Goal: Information Seeking & Learning: Learn about a topic

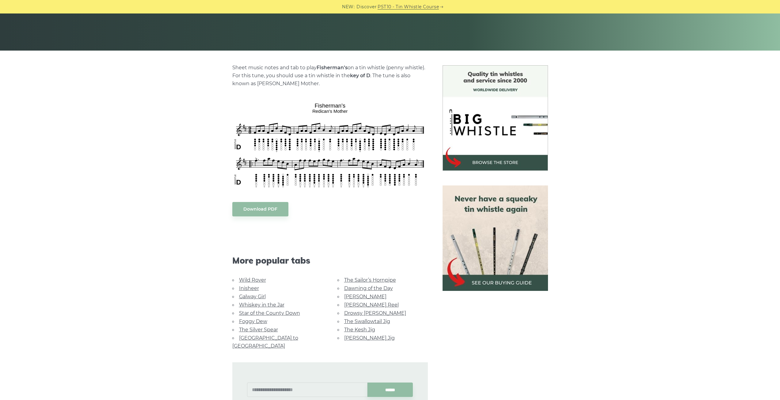
scroll to position [123, 0]
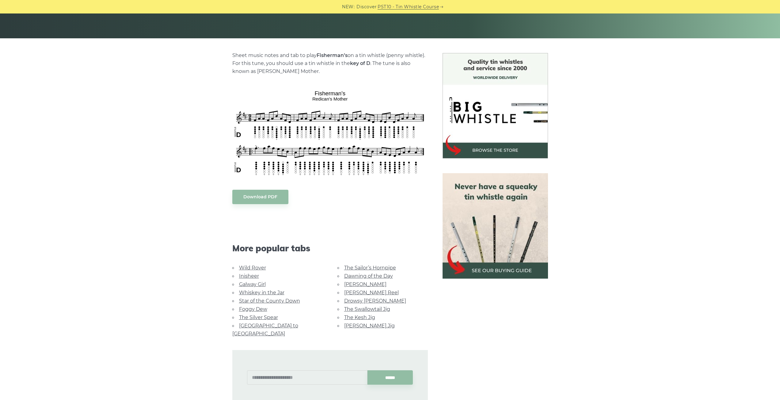
click at [385, 267] on link "The Sailor’s Hornpipe" at bounding box center [370, 268] width 52 height 6
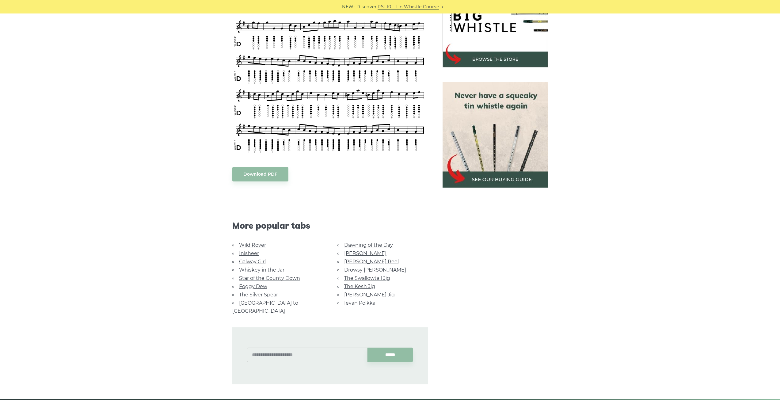
scroll to position [214, 0]
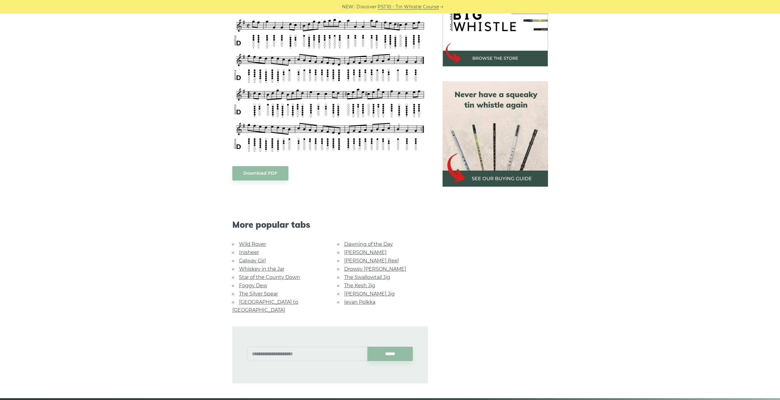
click at [350, 252] on link "[PERSON_NAME]" at bounding box center [365, 252] width 42 height 6
click at [384, 278] on link "The Swallowtail Jig" at bounding box center [367, 277] width 46 height 6
click at [380, 243] on link "Dawning of the Day" at bounding box center [368, 244] width 49 height 6
click at [365, 301] on link "Ievan Polkka" at bounding box center [359, 302] width 31 height 6
click at [251, 251] on link "Inisheer" at bounding box center [249, 252] width 20 height 6
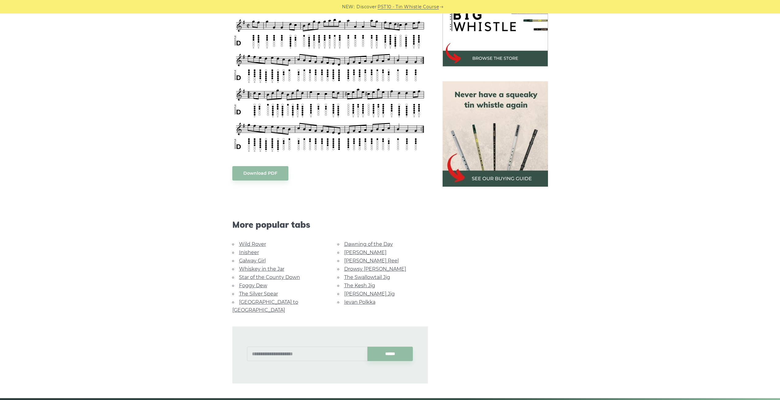
click at [256, 267] on link "Whiskey in the Jar" at bounding box center [261, 269] width 45 height 6
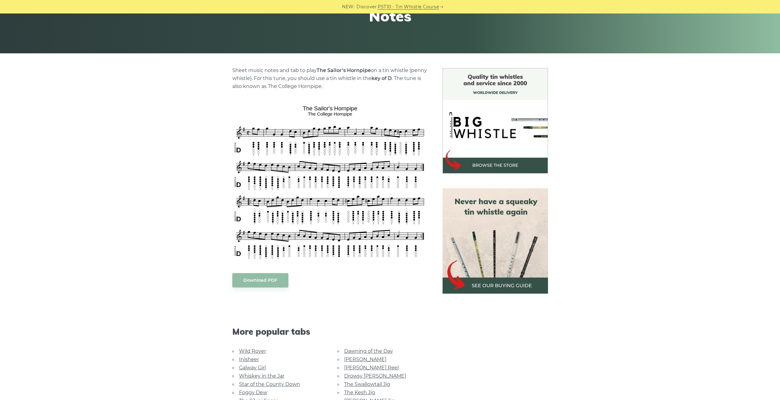
scroll to position [0, 0]
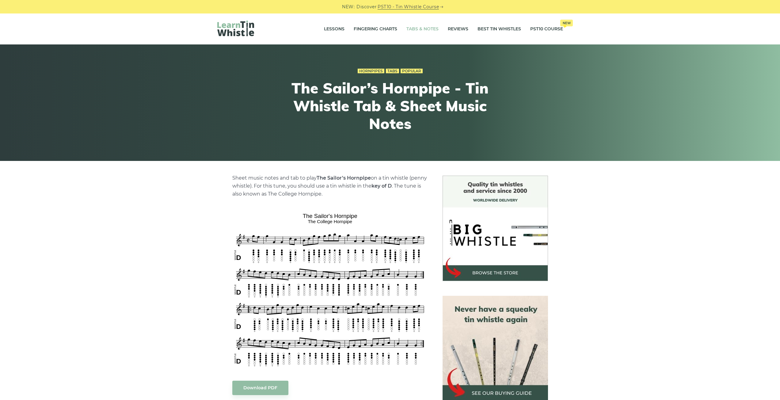
click at [418, 30] on link "Tabs & Notes" at bounding box center [422, 28] width 32 height 15
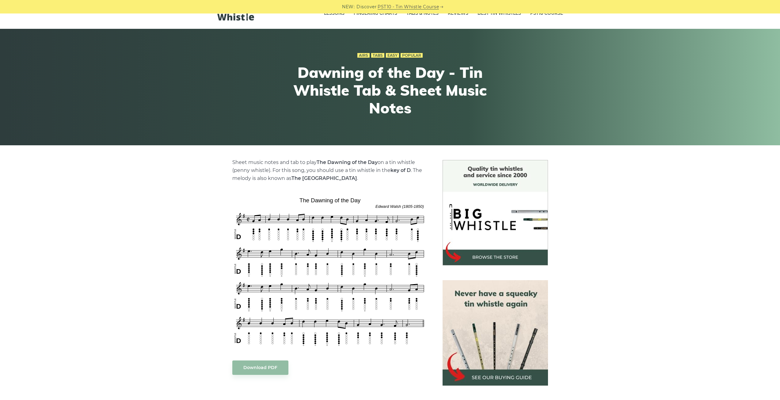
scroll to position [31, 0]
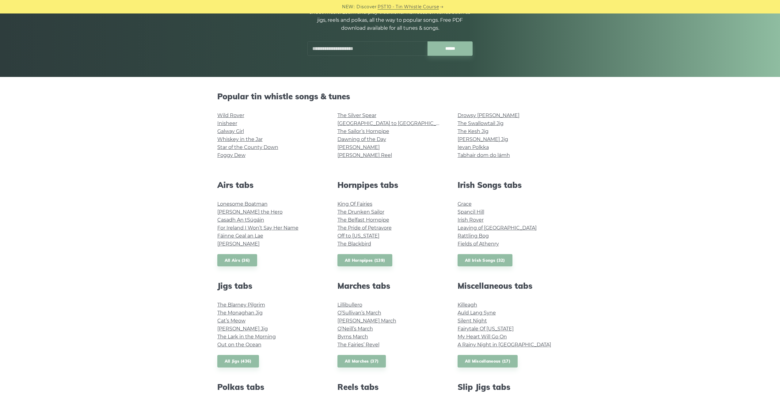
scroll to position [92, 0]
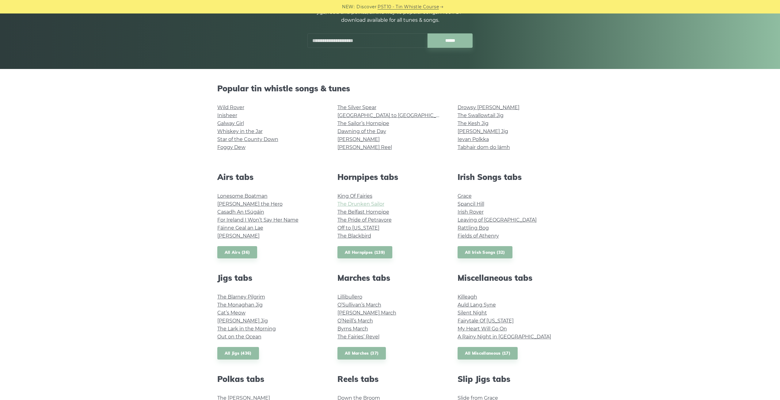
click at [352, 204] on link "The Drunken Sailor" at bounding box center [360, 204] width 47 height 6
click at [371, 249] on link "All Hornpipes (139)" at bounding box center [364, 252] width 55 height 13
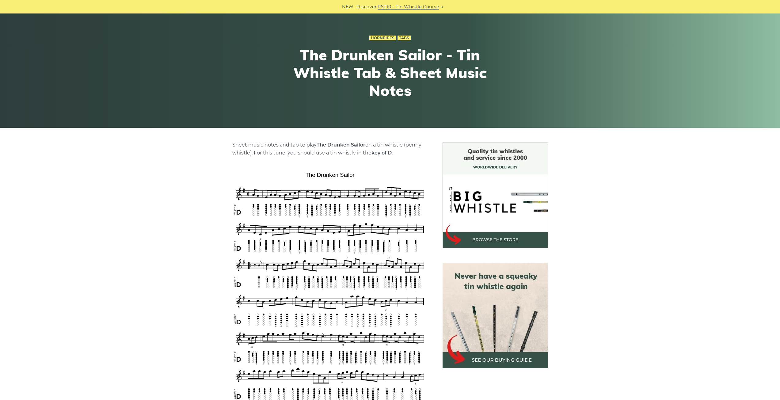
scroll to position [92, 0]
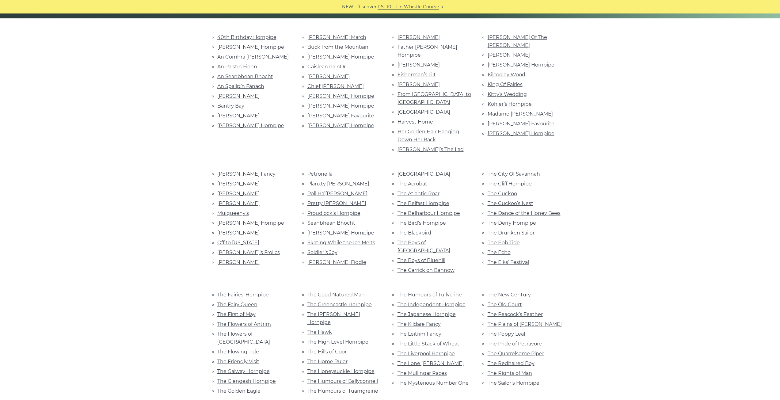
scroll to position [153, 0]
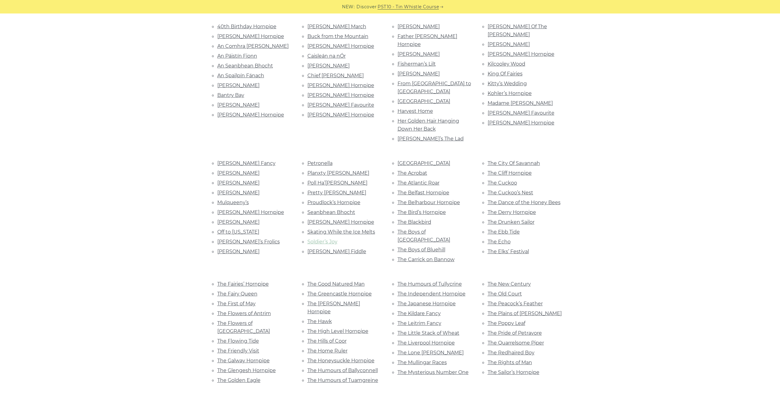
click at [330, 239] on link "Soldier’s Joy" at bounding box center [322, 242] width 30 height 6
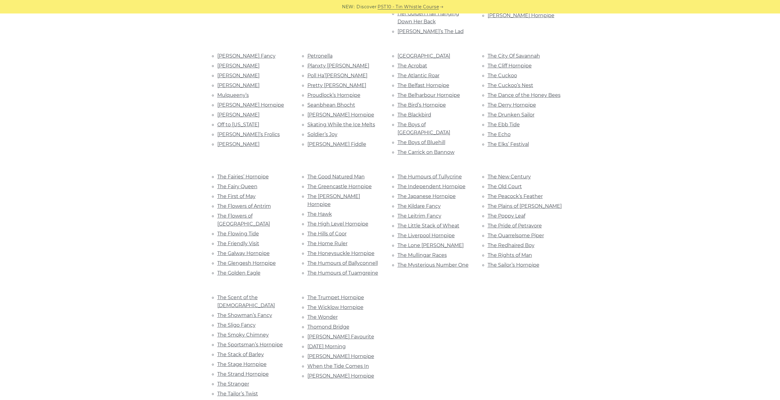
scroll to position [276, 0]
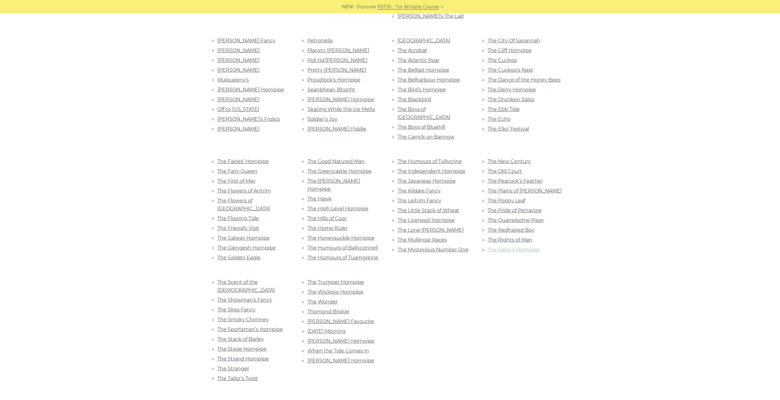
click at [519, 247] on link "The Sailor’s Hornpipe" at bounding box center [513, 250] width 52 height 6
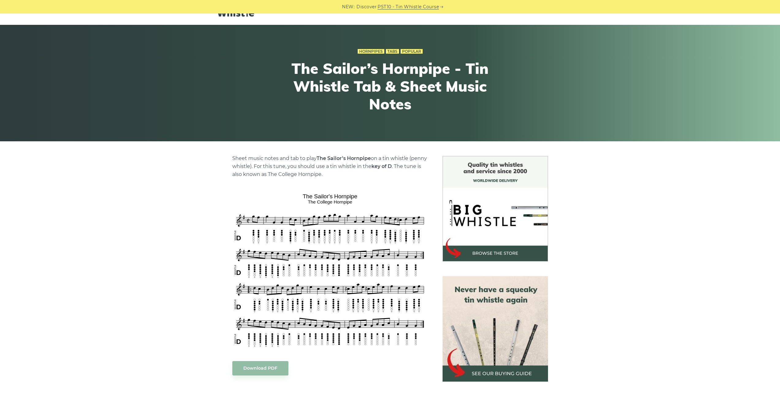
scroll to position [31, 0]
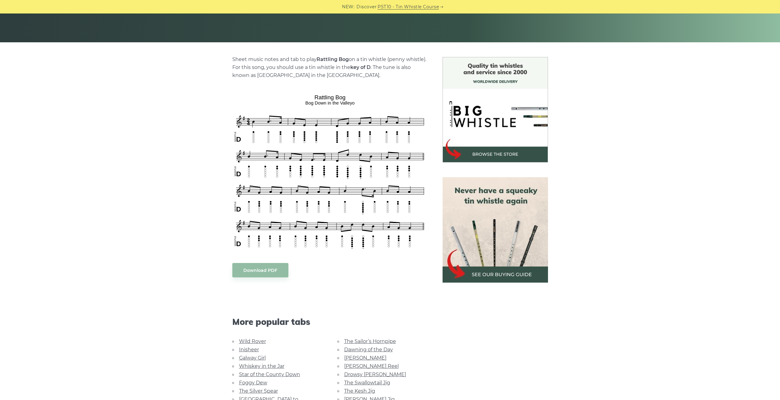
scroll to position [123, 0]
